Goal: Use online tool/utility: Utilize a website feature to perform a specific function

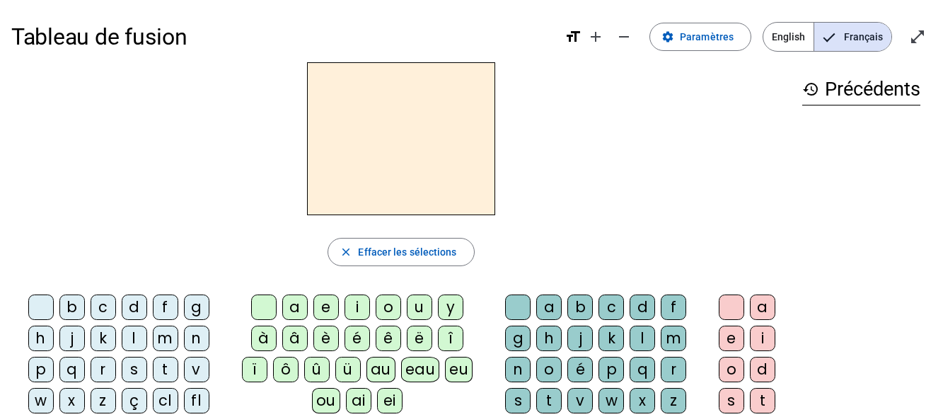
click at [161, 338] on div "m" at bounding box center [165, 338] width 25 height 25
click at [292, 306] on div "a" at bounding box center [294, 306] width 25 height 25
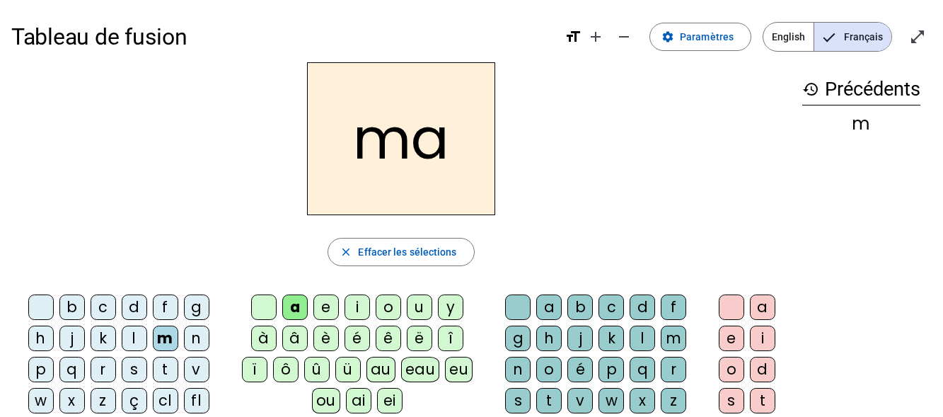
click at [132, 338] on div "l" at bounding box center [134, 338] width 25 height 25
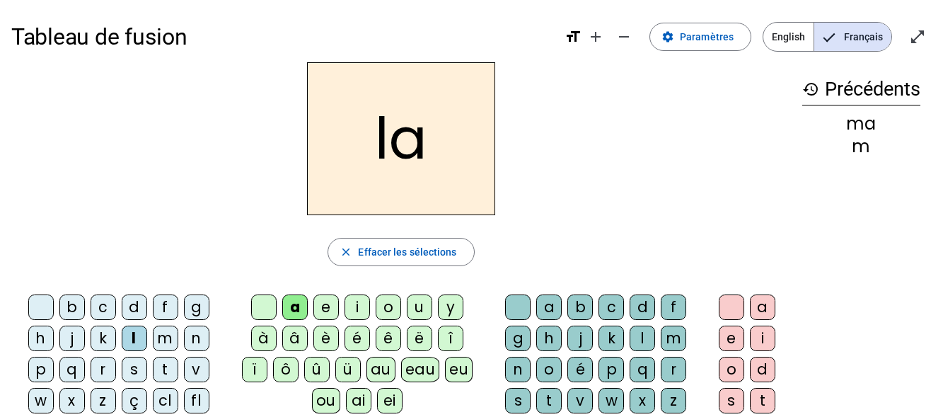
click at [323, 307] on div "e" at bounding box center [325, 306] width 25 height 25
click at [130, 306] on div "d" at bounding box center [134, 306] width 25 height 25
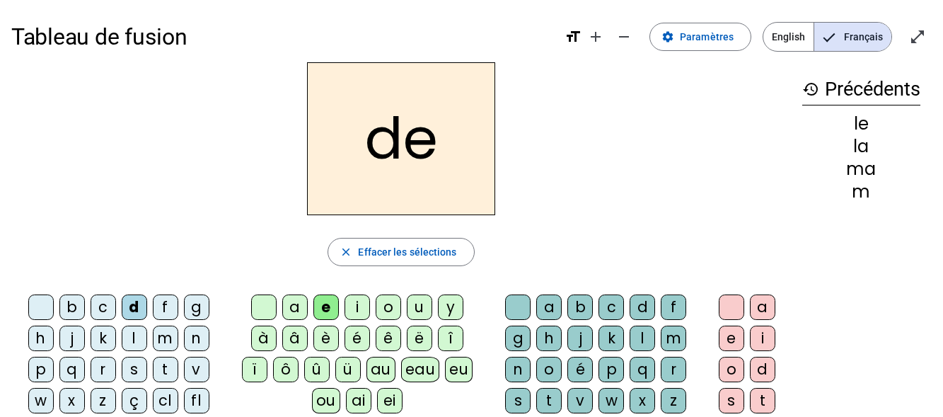
click at [418, 301] on div "u" at bounding box center [419, 306] width 25 height 25
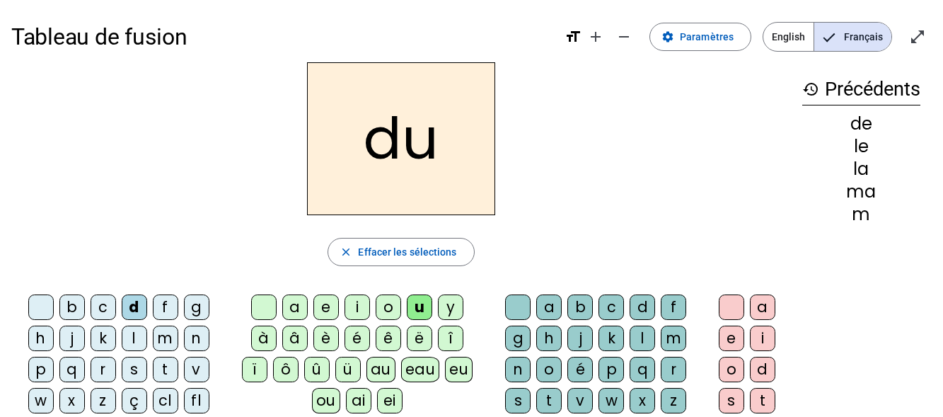
click at [161, 367] on div "t" at bounding box center [165, 369] width 25 height 25
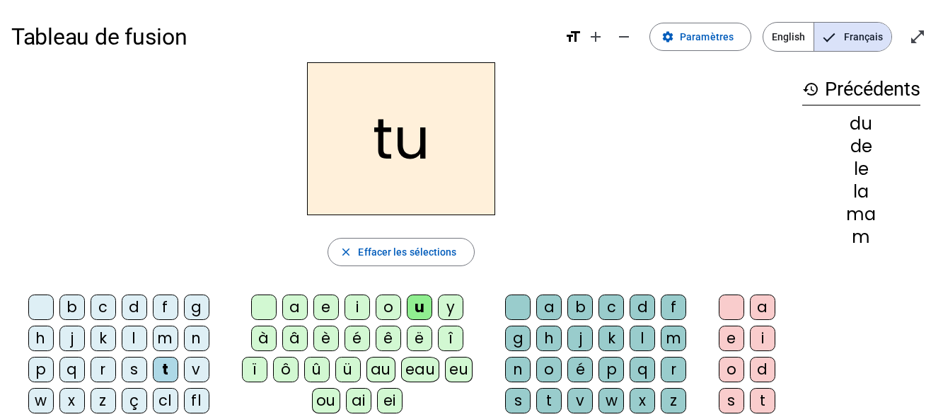
click at [292, 307] on div "a" at bounding box center [294, 306] width 25 height 25
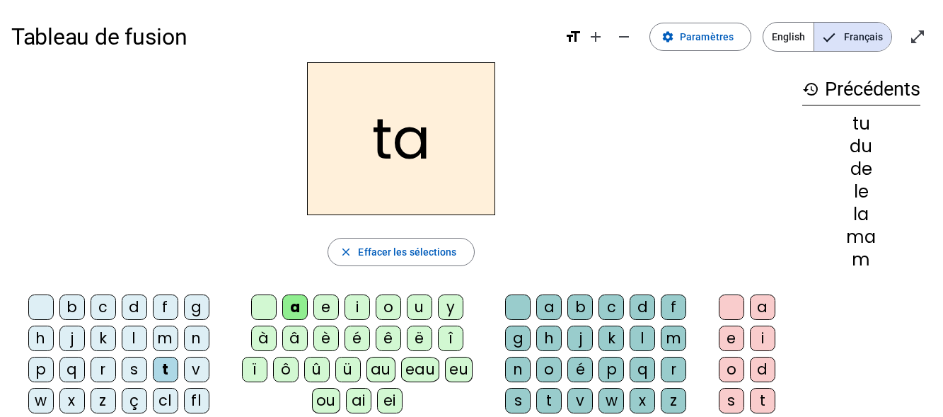
click at [326, 308] on div "e" at bounding box center [325, 306] width 25 height 25
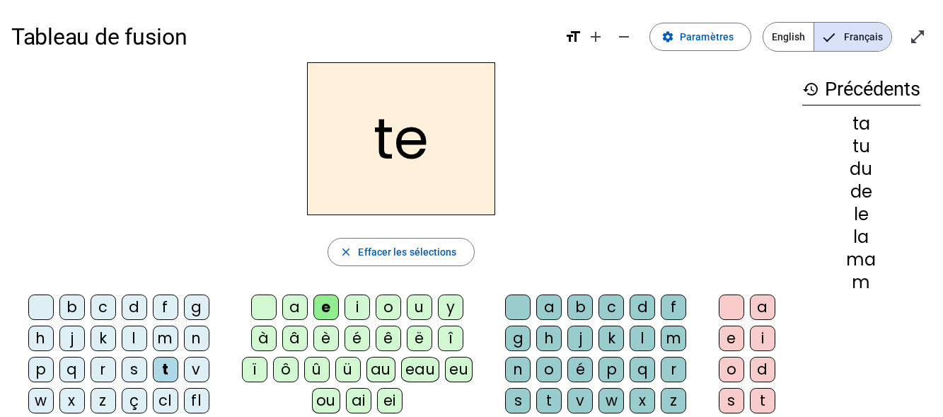
click at [166, 337] on div "m" at bounding box center [165, 338] width 25 height 25
